Goal: Information Seeking & Learning: Understand process/instructions

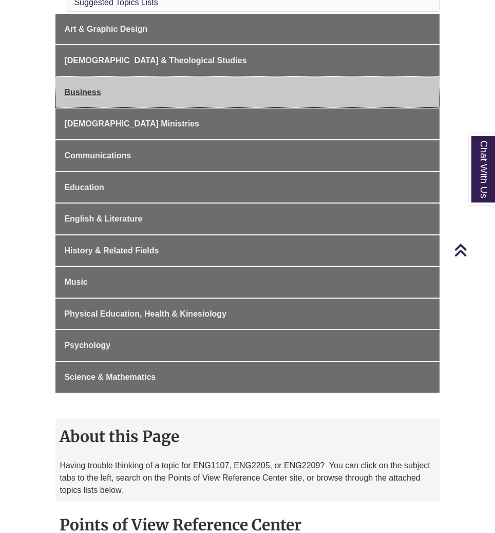
scroll to position [388, 0]
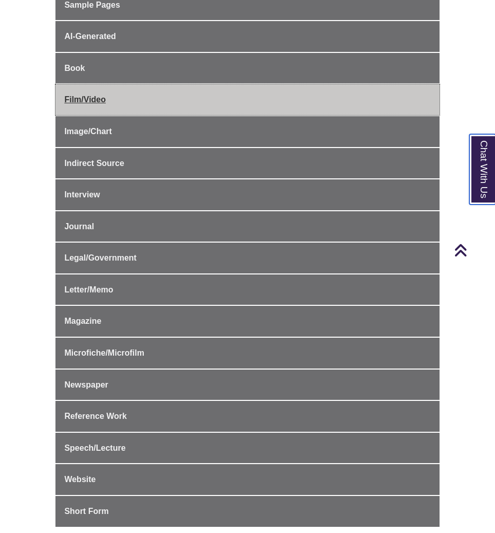
scroll to position [395, 0]
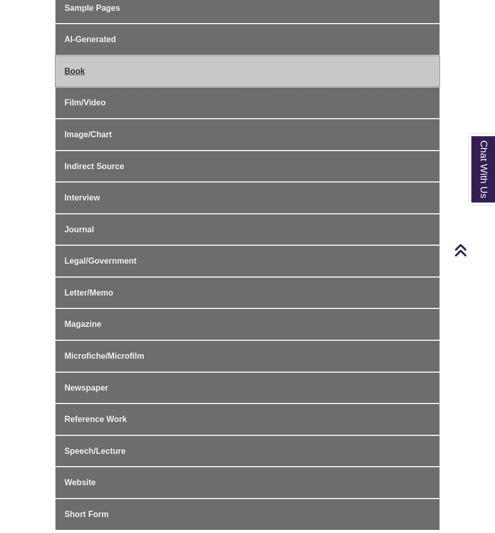
click at [75, 68] on span "Book" at bounding box center [74, 71] width 21 height 9
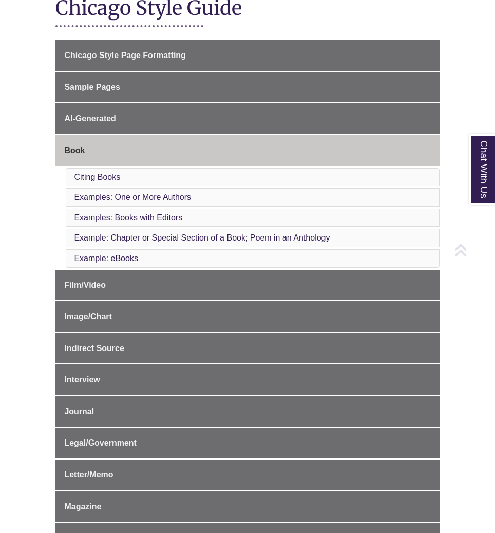
scroll to position [286, 0]
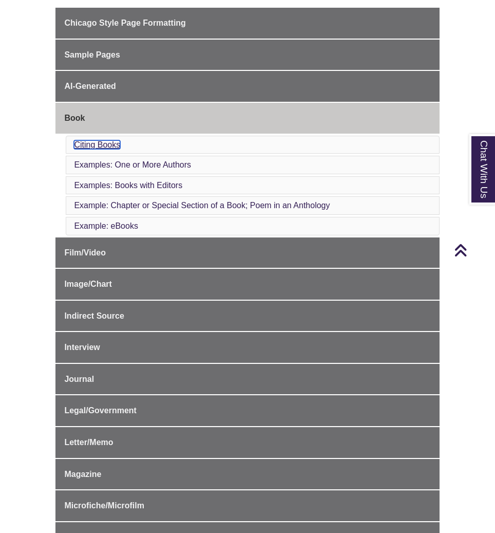
click at [95, 140] on link "Citing Books" at bounding box center [97, 144] width 46 height 9
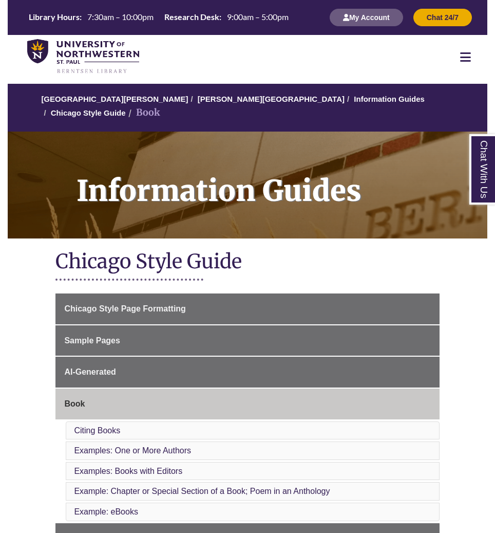
scroll to position [286, 0]
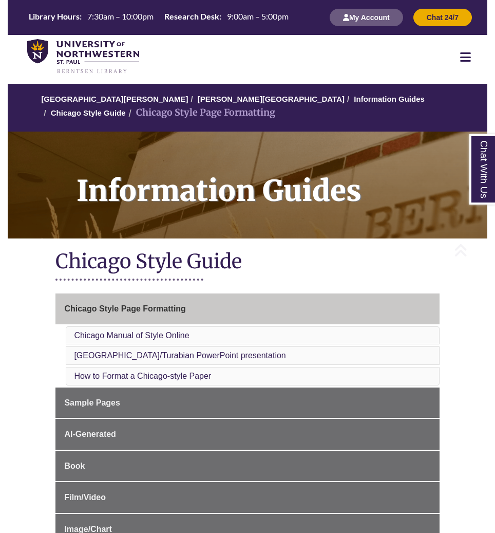
scroll to position [395, 0]
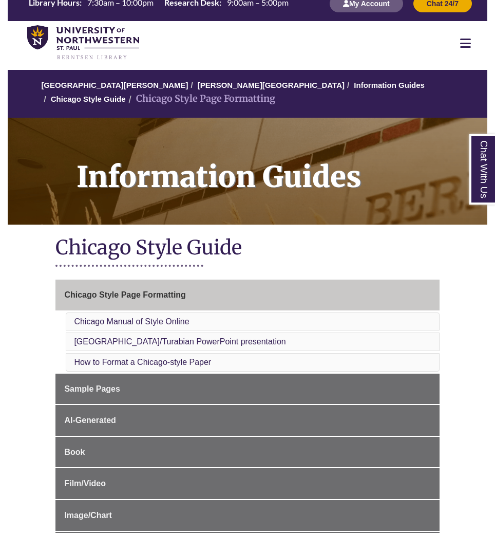
scroll to position [21, 0]
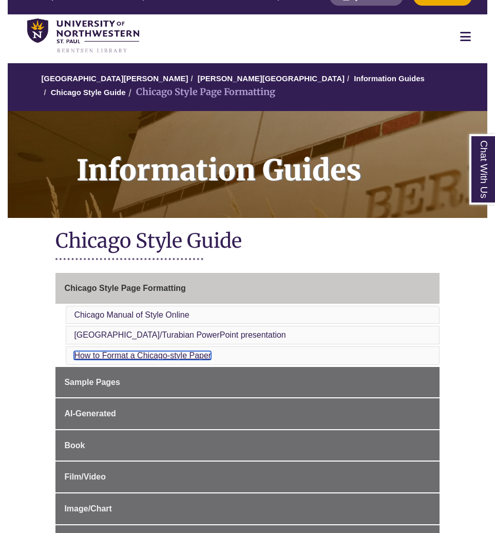
click at [173, 355] on link "How to Format a Chicago-style Paper" at bounding box center [142, 355] width 137 height 9
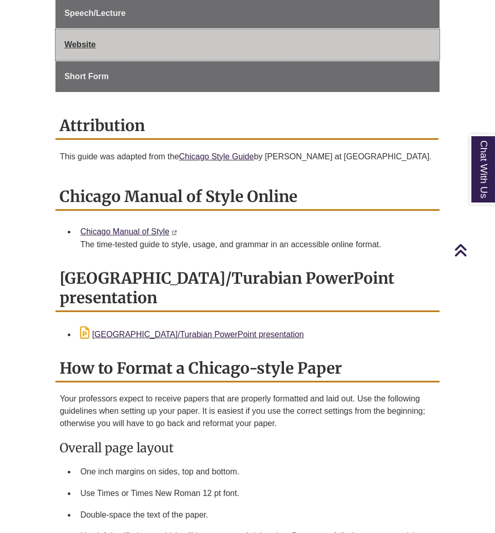
scroll to position [839, 0]
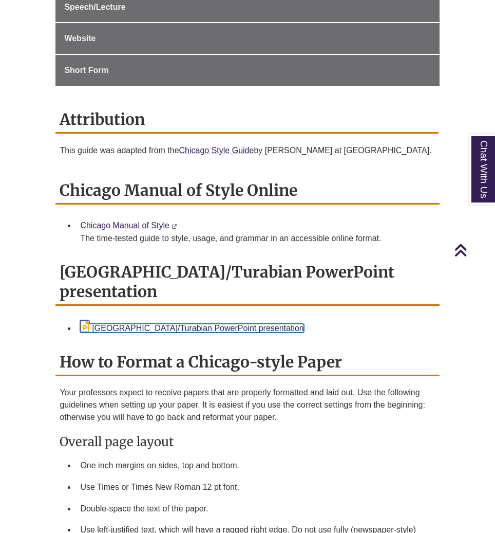
click at [135, 324] on link "Chicago/Turabian PowerPoint presentation" at bounding box center [192, 328] width 224 height 9
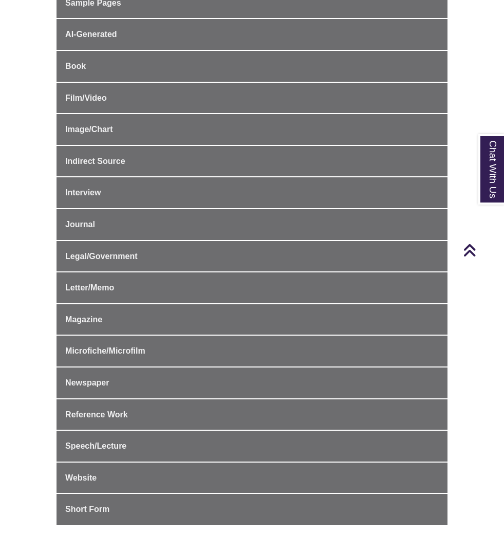
scroll to position [400, 0]
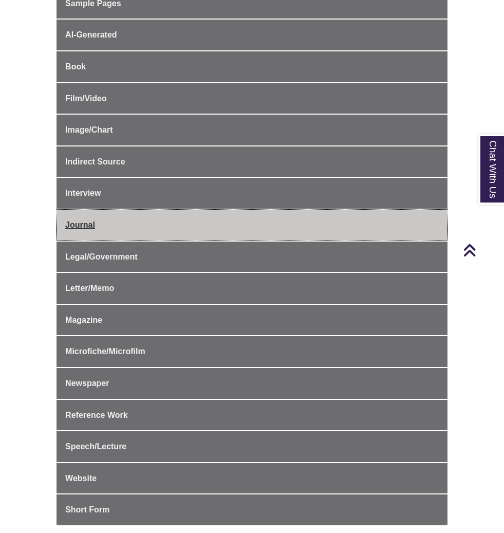
click at [81, 225] on span "Journal" at bounding box center [80, 224] width 30 height 9
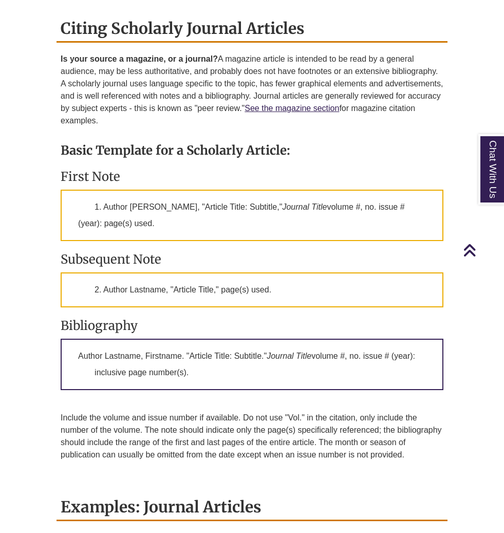
scroll to position [914, 0]
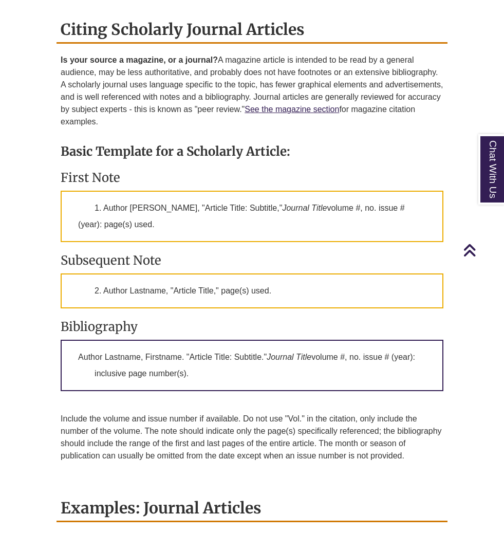
drag, startPoint x: 58, startPoint y: 163, endPoint x: 190, endPoint y: 227, distance: 146.4
click at [190, 227] on div "Is your source a magazine, or a journal? A magazine article is intended to be r…" at bounding box center [252, 269] width 391 height 431
copy div "First Note 1. Author Firstname Lastname, "Article Title: Subtitle," Journal Tit…"
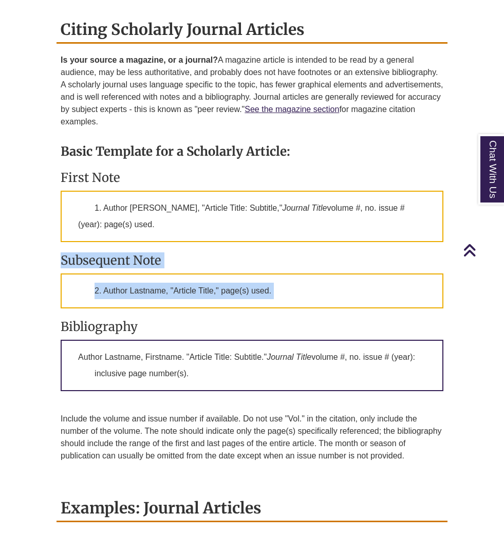
drag, startPoint x: 59, startPoint y: 249, endPoint x: 262, endPoint y: 304, distance: 210.3
click at [262, 304] on div "Is your source a magazine, or a journal? A magazine article is intended to be r…" at bounding box center [252, 269] width 391 height 431
copy div "Subsequent Note 2. Author Lastname, "Article Title," page(s) used."
drag, startPoint x: 59, startPoint y: 310, endPoint x: 203, endPoint y: 360, distance: 152.1
click at [203, 360] on div "Is your source a magazine, or a journal? A magazine article is intended to be r…" at bounding box center [252, 269] width 391 height 431
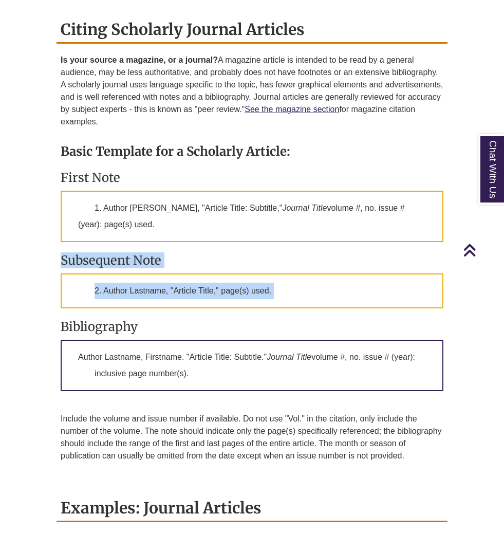
copy div "Bibliography Author Lastname, Firstname. "Article Title: Subtitle." Journal Tit…"
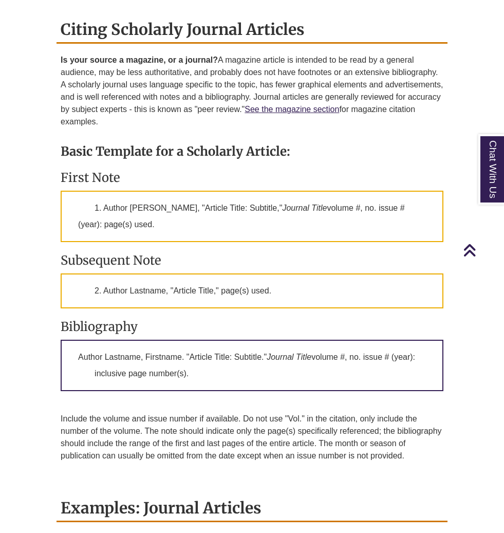
click at [140, 275] on p "2. Author Lastname, "Article Title," page(s) used." at bounding box center [252, 290] width 383 height 35
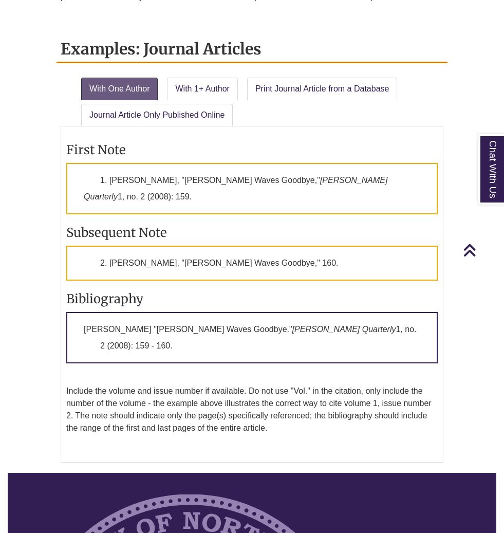
scroll to position [1377, 0]
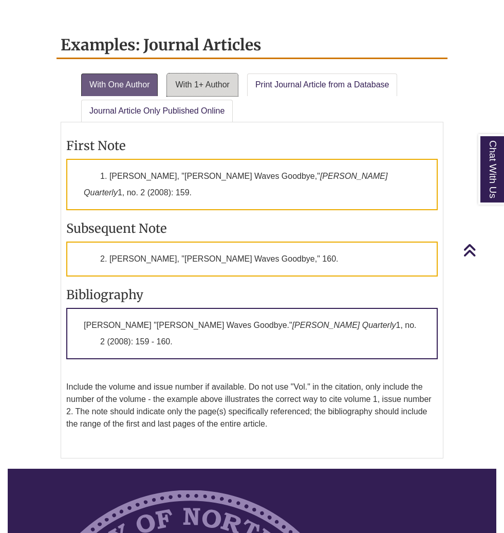
click at [193, 78] on link "With 1+ Author" at bounding box center [202, 84] width 70 height 23
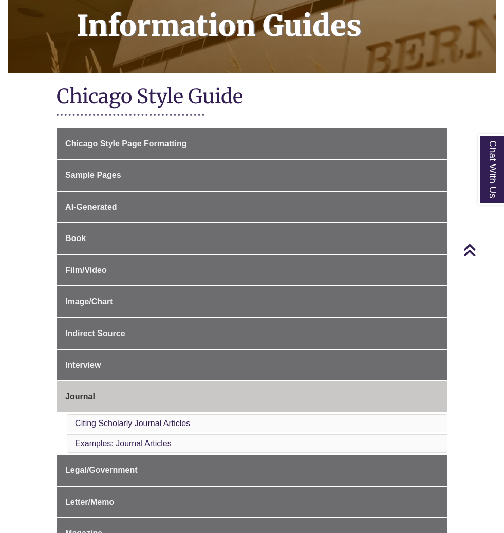
scroll to position [0, 0]
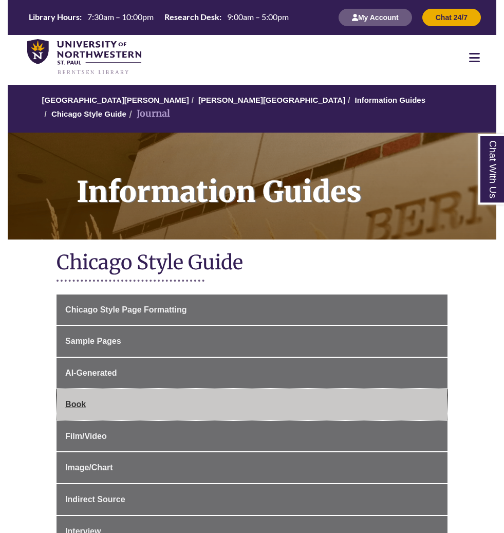
click at [163, 396] on link "Book" at bounding box center [252, 404] width 391 height 31
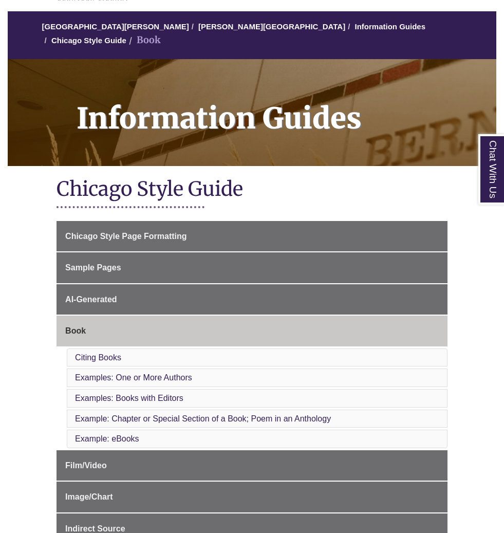
scroll to position [76, 0]
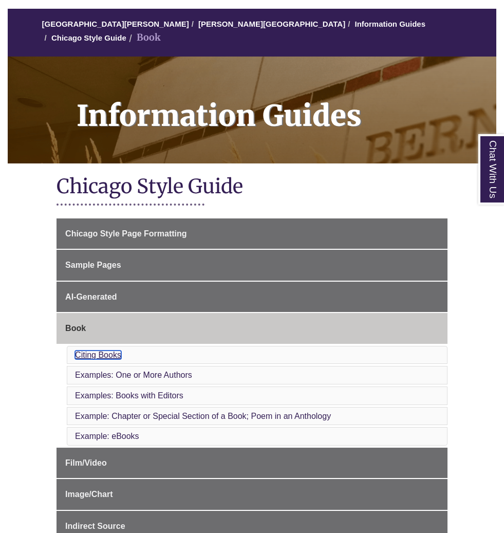
click at [104, 351] on link "Citing Books" at bounding box center [98, 355] width 46 height 9
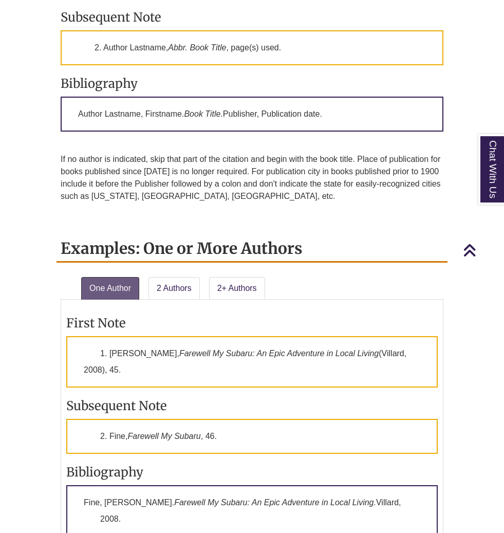
scroll to position [1124, 0]
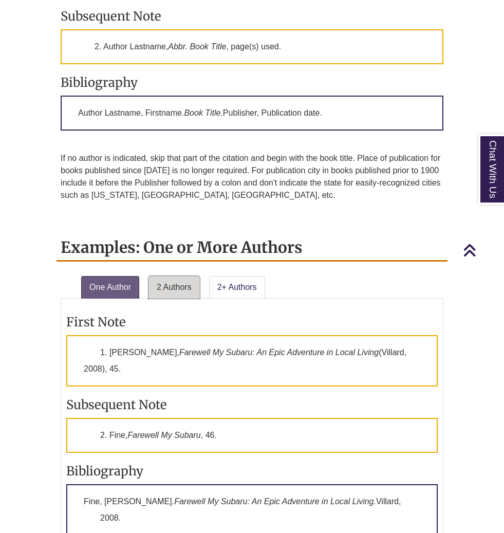
click at [181, 286] on link "2 Authors" at bounding box center [174, 287] width 51 height 23
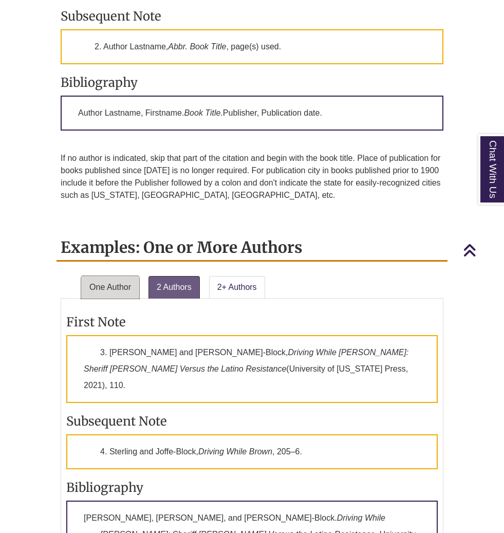
click at [128, 292] on link "One Author" at bounding box center [110, 287] width 58 height 23
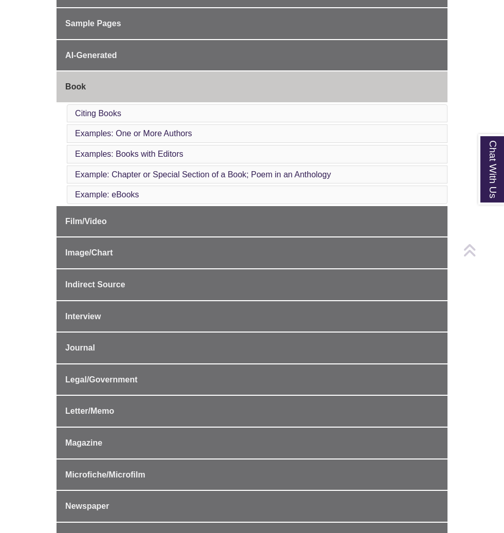
scroll to position [331, 0]
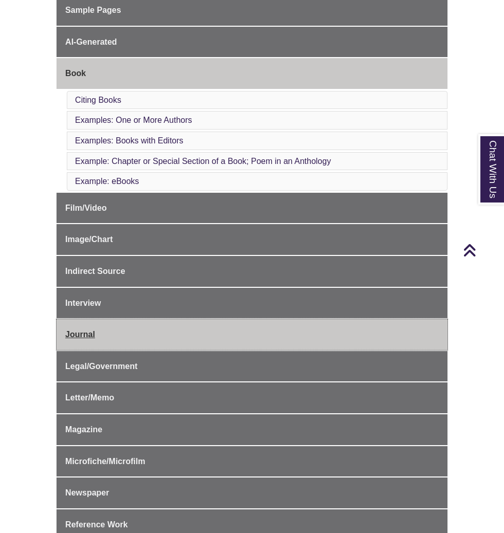
click at [78, 330] on span "Journal" at bounding box center [80, 334] width 30 height 9
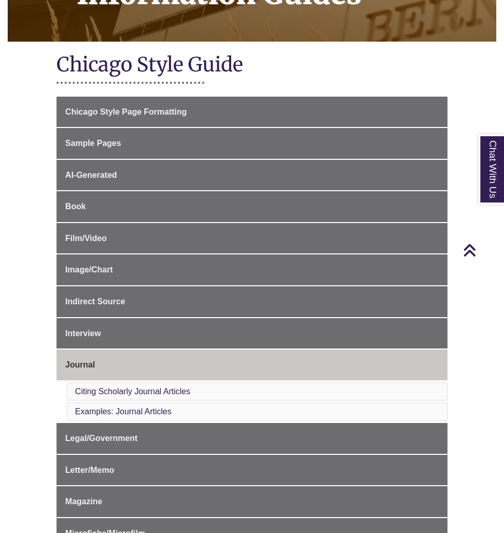
scroll to position [205, 0]
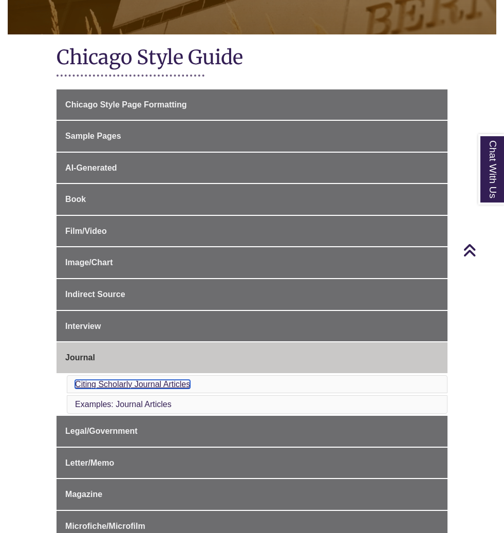
click at [125, 380] on link "Citing Scholarly Journal Articles" at bounding box center [132, 384] width 115 height 9
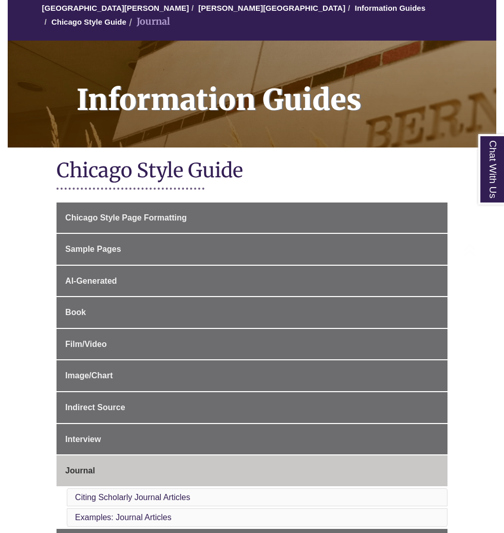
scroll to position [129, 0]
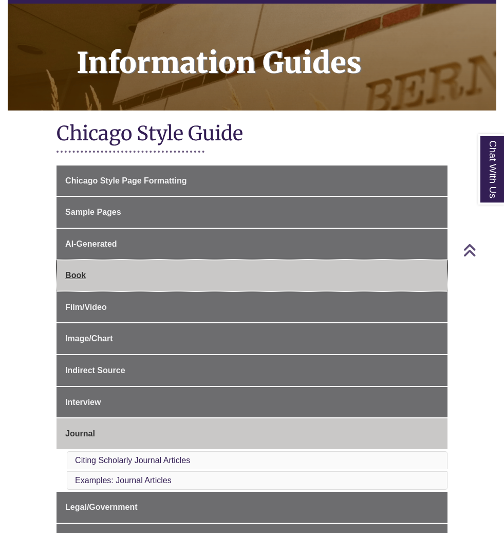
click at [70, 271] on span "Book" at bounding box center [75, 275] width 21 height 9
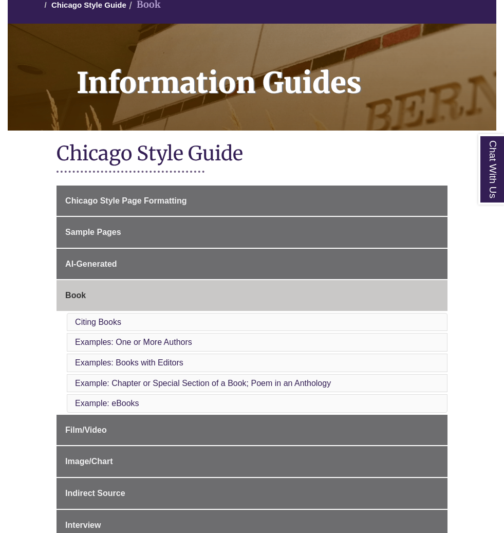
scroll to position [125, 0]
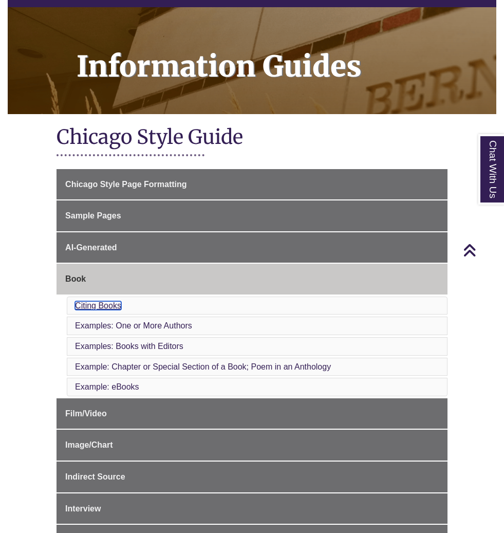
click at [94, 301] on link "Citing Books" at bounding box center [98, 305] width 46 height 9
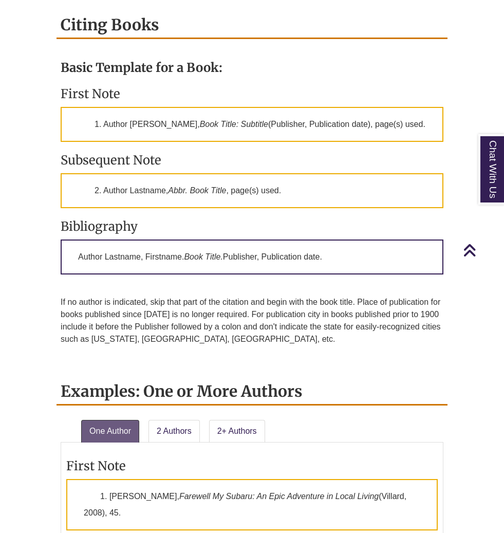
click at [94, 295] on div "Basic Template for a Book: First Note 1. Author Firstname Lastname, Book Title:…" at bounding box center [252, 208] width 383 height 319
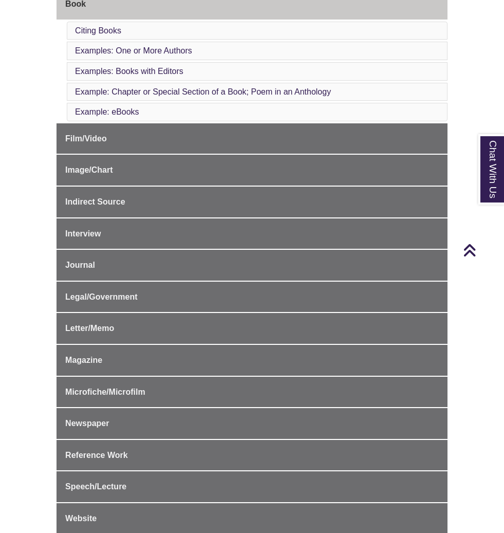
scroll to position [357, 0]
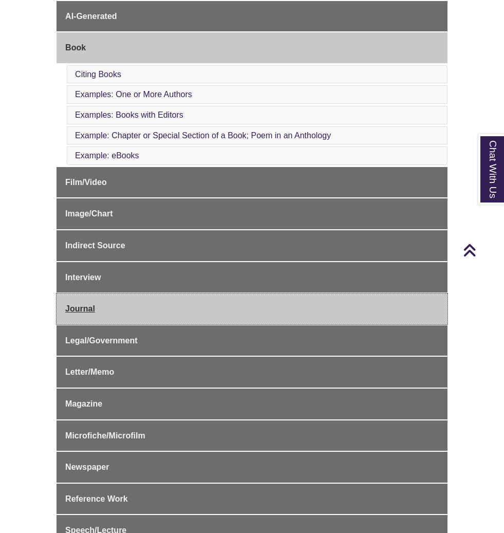
click at [83, 304] on span "Journal" at bounding box center [80, 308] width 30 height 9
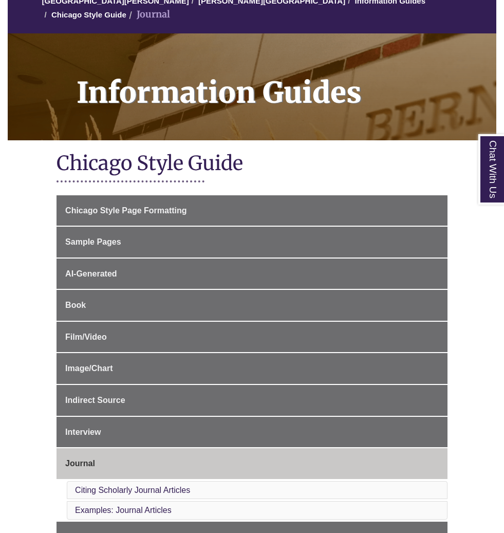
scroll to position [101, 0]
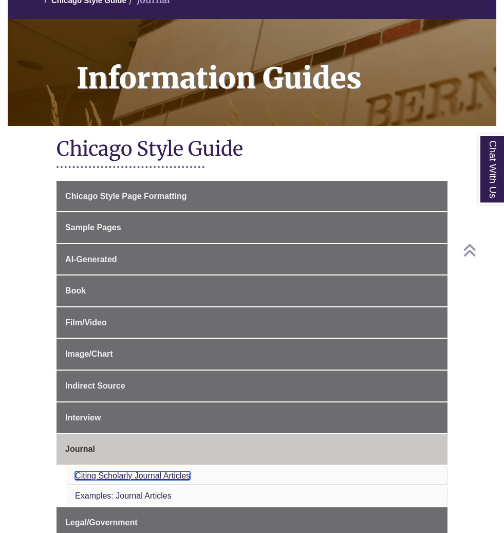
click at [88, 471] on link "Citing Scholarly Journal Articles" at bounding box center [132, 475] width 115 height 9
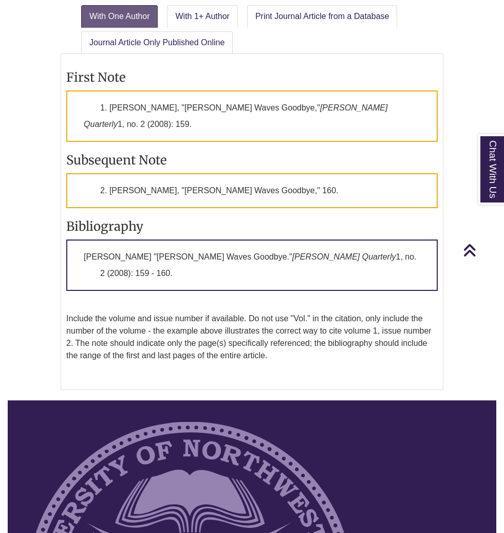
scroll to position [1439, 0]
